Goal: Use online tool/utility: Utilize a website feature to perform a specific function

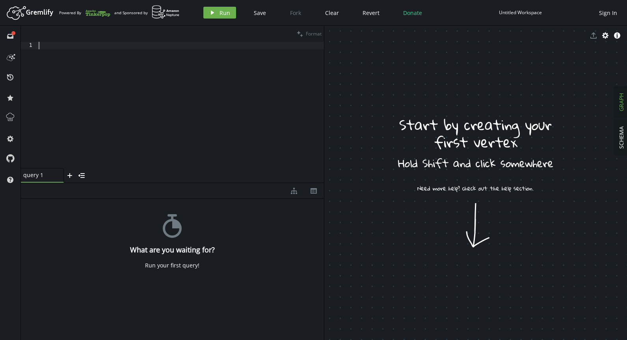
click at [114, 69] on div at bounding box center [180, 112] width 287 height 141
paste textarea "addE('LINKED_TO').from('bizX').to('bizLoy').property('type', 'HAS_LOYALTY')"
type textarea "addE('LINKED_TO').from('bizX').to('bizLoy').property('type', 'HAS_LOYALTY')"
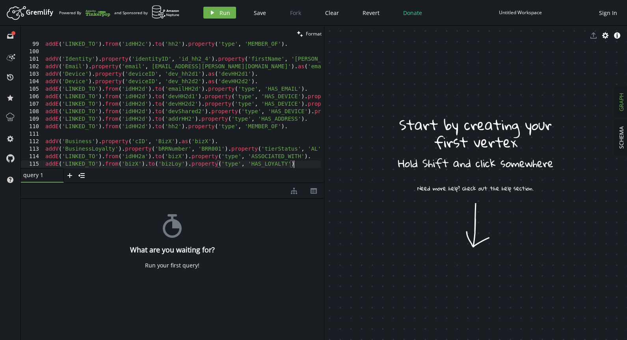
scroll to position [735, 0]
click at [216, 13] on button "play Run" at bounding box center [219, 13] width 33 height 12
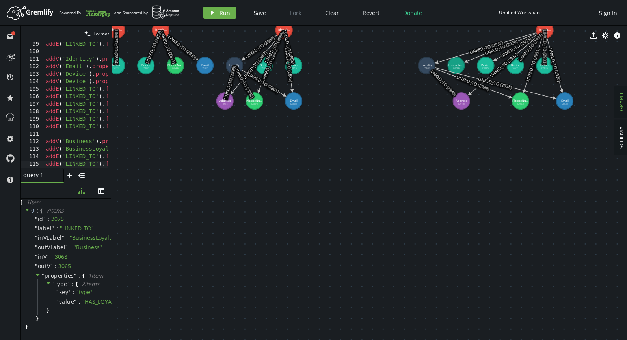
scroll to position [0, 22]
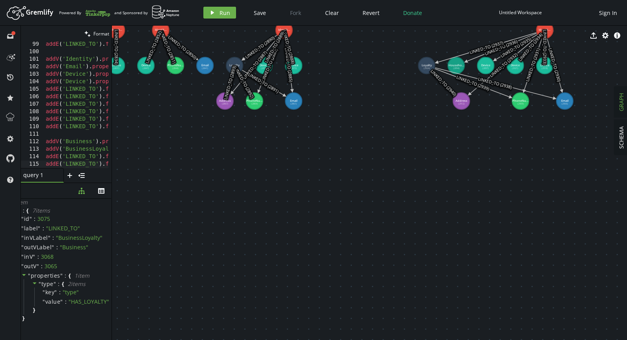
drag, startPoint x: 324, startPoint y: 223, endPoint x: 112, endPoint y: 205, distance: 213.3
click at [112, 205] on div at bounding box center [112, 183] width 0 height 314
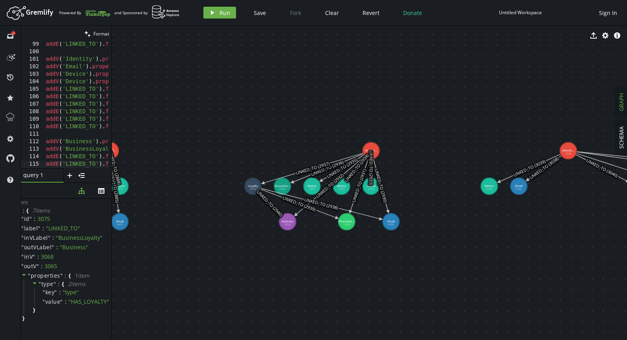
drag, startPoint x: 425, startPoint y: 257, endPoint x: 291, endPoint y: 324, distance: 149.3
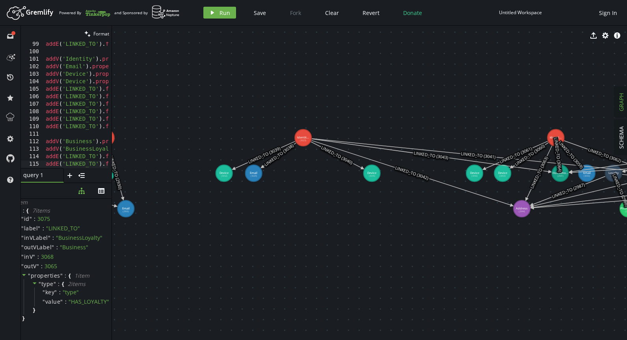
drag, startPoint x: 278, startPoint y: 253, endPoint x: 187, endPoint y: 238, distance: 92.7
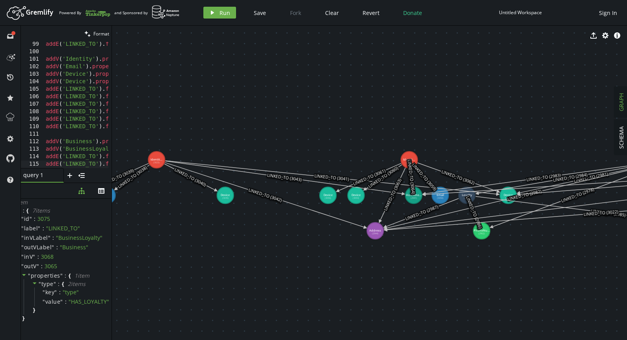
drag, startPoint x: 422, startPoint y: 246, endPoint x: 309, endPoint y: 258, distance: 113.7
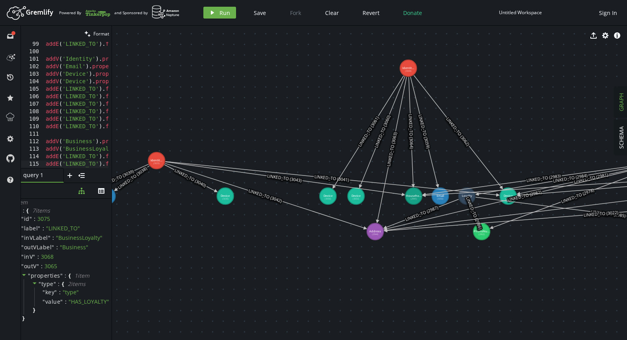
drag, startPoint x: 405, startPoint y: 158, endPoint x: 408, endPoint y: 68, distance: 90.3
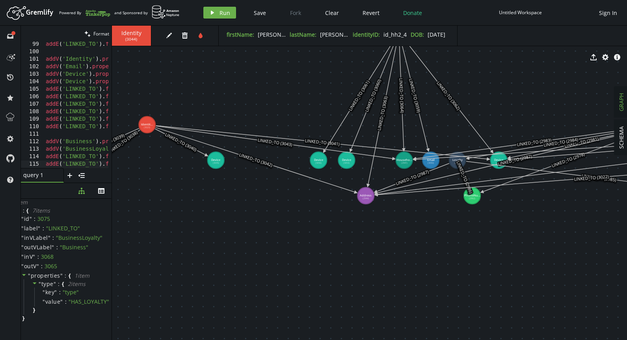
drag, startPoint x: 441, startPoint y: 189, endPoint x: 428, endPoint y: 155, distance: 36.7
click at [428, 155] on icon at bounding box center [322, 142] width 333 height 33
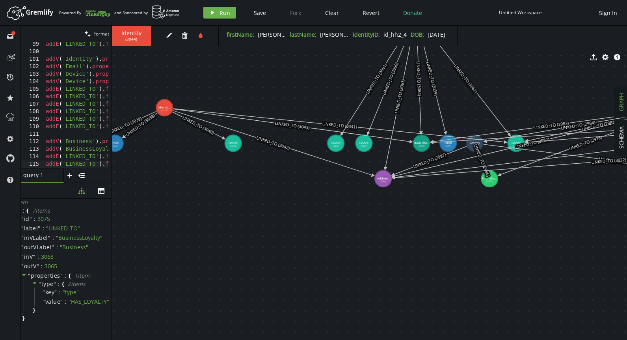
drag, startPoint x: 431, startPoint y: 149, endPoint x: 412, endPoint y: 160, distance: 21.9
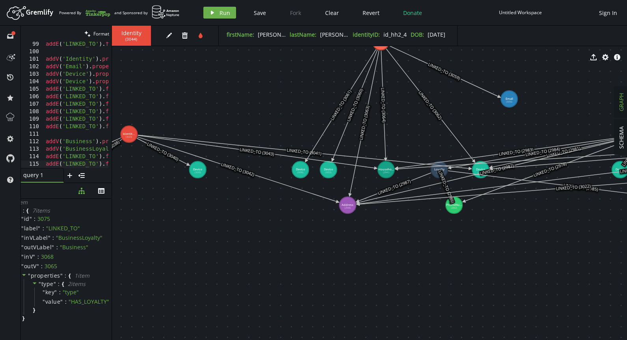
drag, startPoint x: 411, startPoint y: 172, endPoint x: 513, endPoint y: 86, distance: 134.0
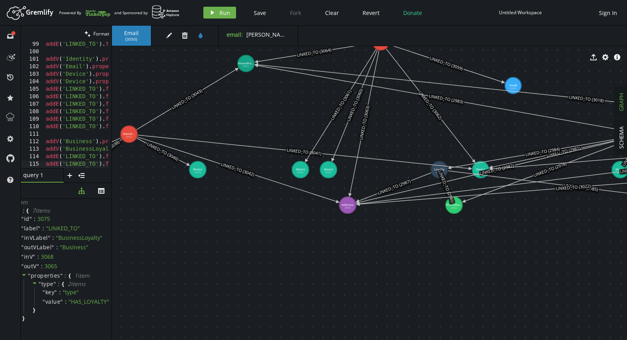
drag, startPoint x: 418, startPoint y: 135, endPoint x: 246, endPoint y: 63, distance: 186.4
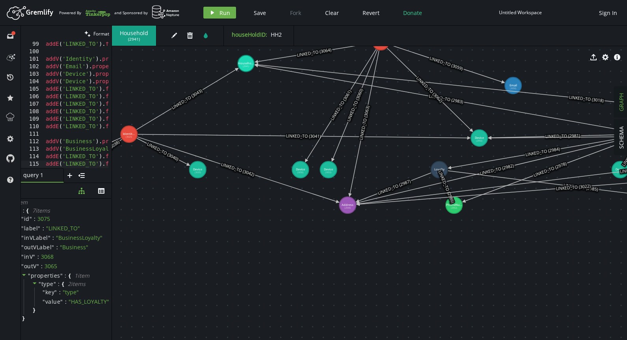
drag, startPoint x: 482, startPoint y: 167, endPoint x: 479, endPoint y: 138, distance: 29.3
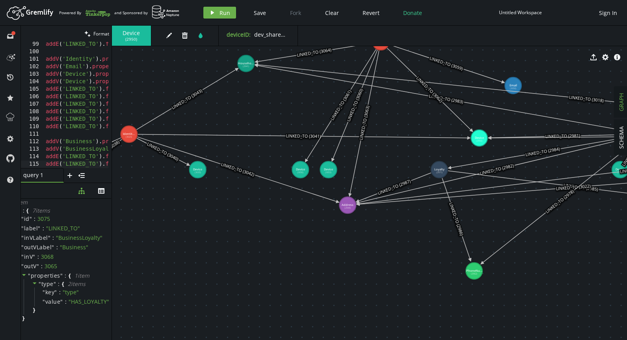
drag, startPoint x: 458, startPoint y: 218, endPoint x: 475, endPoint y: 273, distance: 57.6
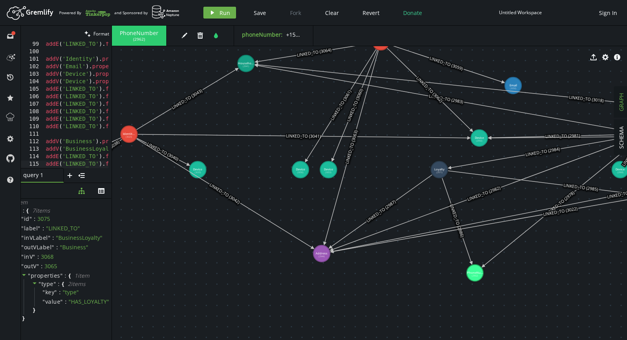
drag, startPoint x: 330, startPoint y: 233, endPoint x: 321, endPoint y: 255, distance: 24.6
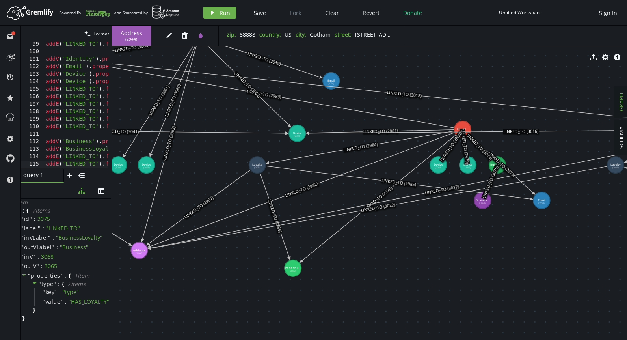
drag, startPoint x: 403, startPoint y: 289, endPoint x: 222, endPoint y: 281, distance: 180.7
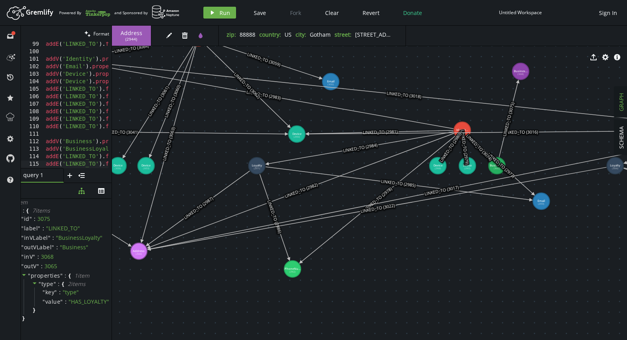
drag, startPoint x: 477, startPoint y: 203, endPoint x: 514, endPoint y: 62, distance: 146.0
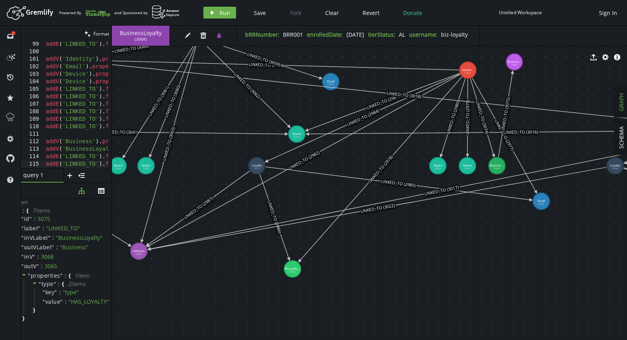
drag, startPoint x: 460, startPoint y: 121, endPoint x: 468, endPoint y: 70, distance: 51.4
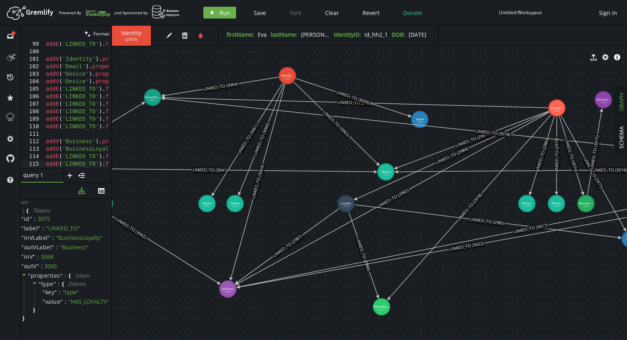
drag, startPoint x: 407, startPoint y: 256, endPoint x: 496, endPoint y: 294, distance: 96.8
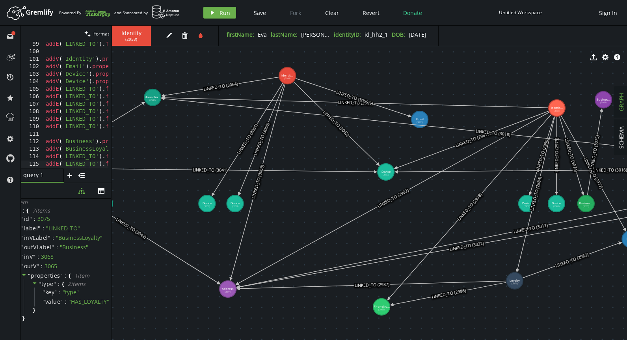
drag, startPoint x: 344, startPoint y: 202, endPoint x: 514, endPoint y: 280, distance: 186.9
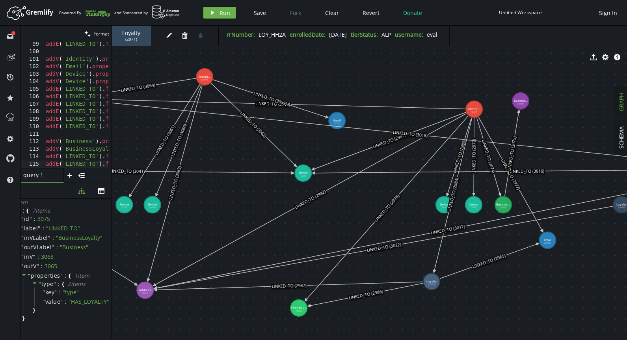
drag, startPoint x: 549, startPoint y: 300, endPoint x: 458, endPoint y: 303, distance: 91.5
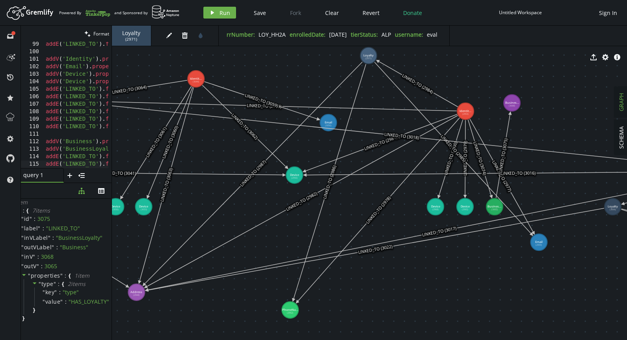
drag, startPoint x: 424, startPoint y: 285, endPoint x: 368, endPoint y: 56, distance: 236.1
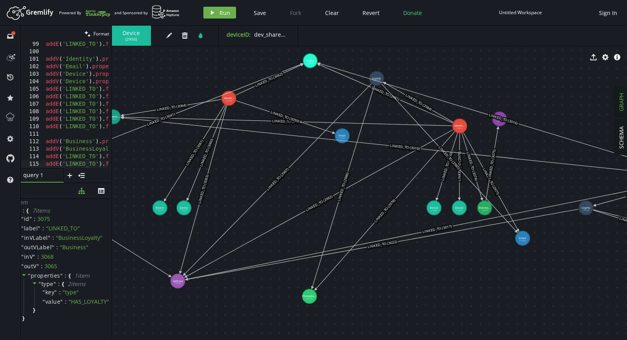
drag, startPoint x: 316, startPoint y: 184, endPoint x: 310, endPoint y: 61, distance: 123.5
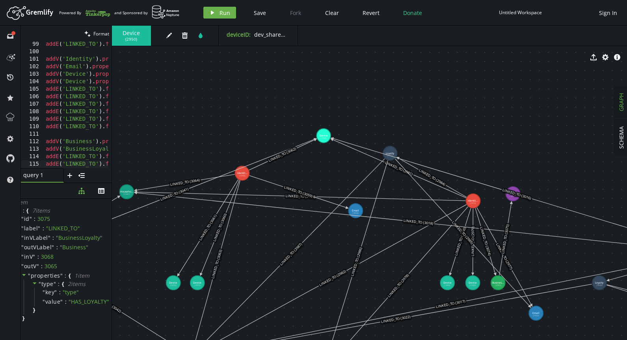
drag, startPoint x: 302, startPoint y: 99, endPoint x: 314, endPoint y: 172, distance: 74.4
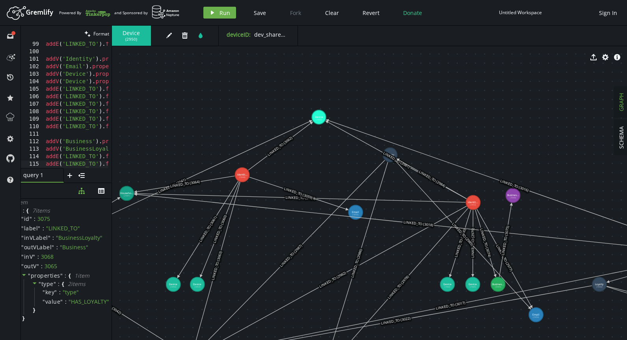
drag, startPoint x: 320, startPoint y: 135, endPoint x: 319, endPoint y: 117, distance: 17.8
click at [269, 37] on span "dev_shared2" at bounding box center [270, 34] width 33 height 7
click at [286, 144] on text "LINKED_TO (3062)" at bounding box center [279, 146] width 27 height 22
click at [282, 146] on icon at bounding box center [279, 146] width 63 height 48
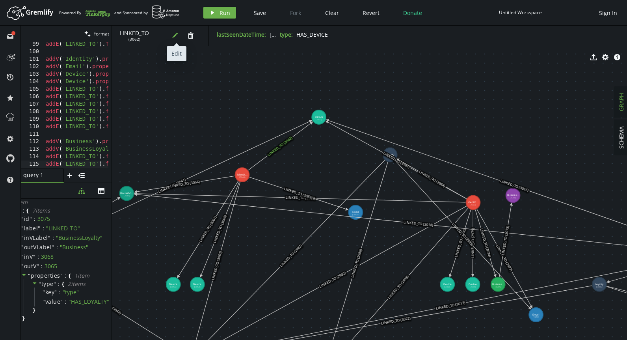
click at [170, 35] on button "edit" at bounding box center [175, 36] width 12 height 12
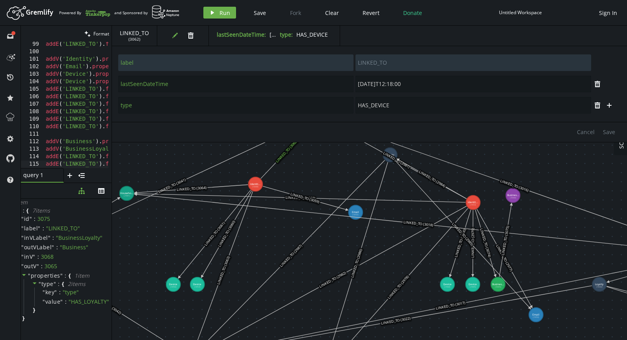
drag, startPoint x: 246, startPoint y: 177, endPoint x: 255, endPoint y: 184, distance: 12.1
type input "firstName"
type input "[PERSON_NAME]"
type input "lastName"
type input "[PERSON_NAME]"
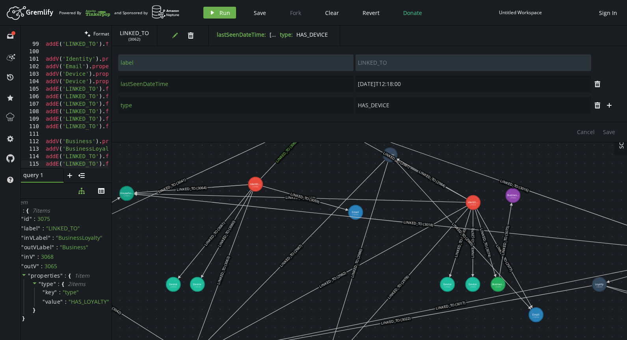
type input "identityID"
type input "id_hh2_4"
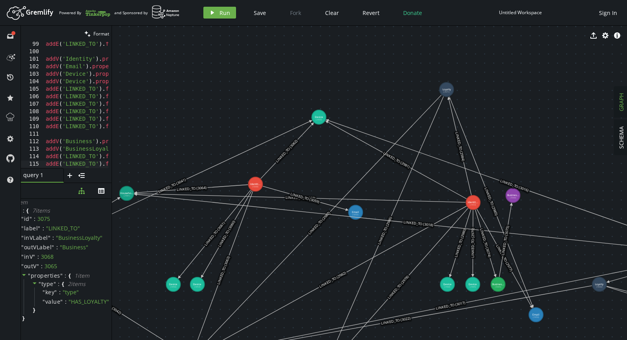
drag, startPoint x: 391, startPoint y: 151, endPoint x: 446, endPoint y: 89, distance: 83.2
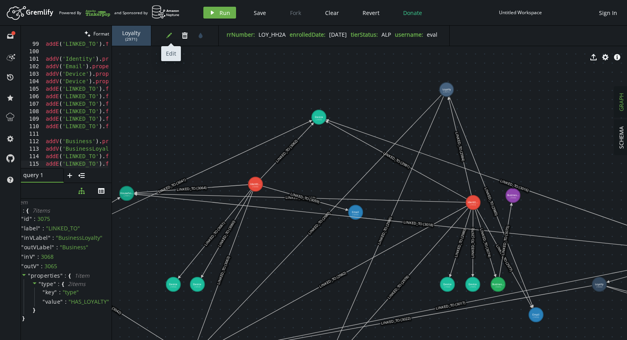
click at [167, 36] on icon "edit" at bounding box center [169, 35] width 6 height 6
